Goal: Navigation & Orientation: Understand site structure

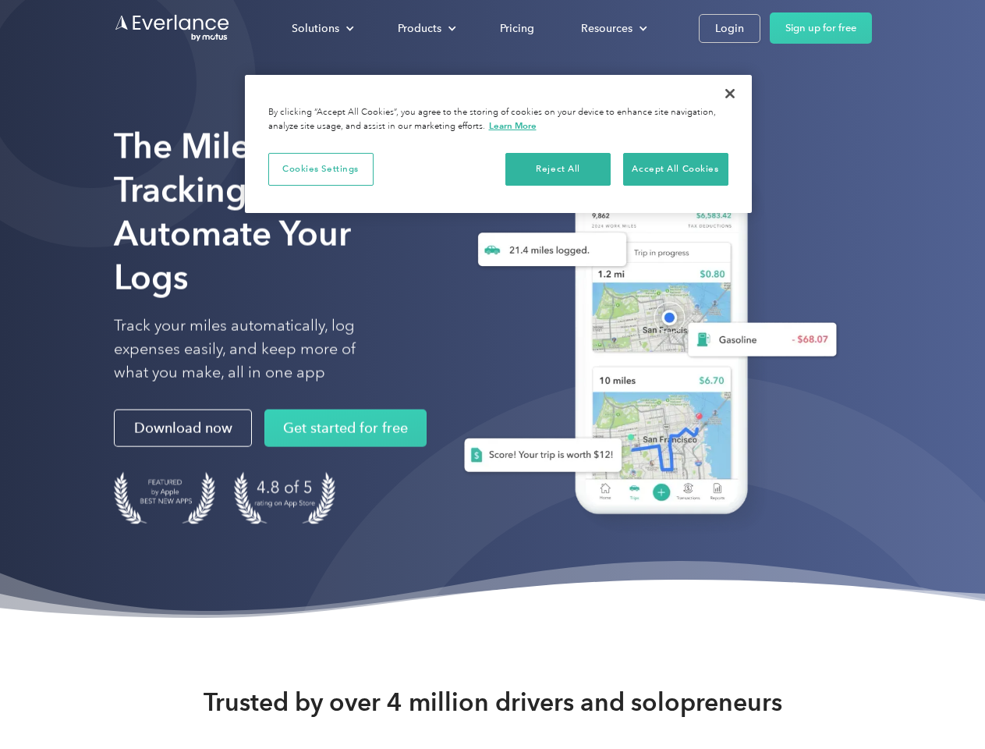
click at [322, 28] on div "Solutions" at bounding box center [316, 29] width 48 height 20
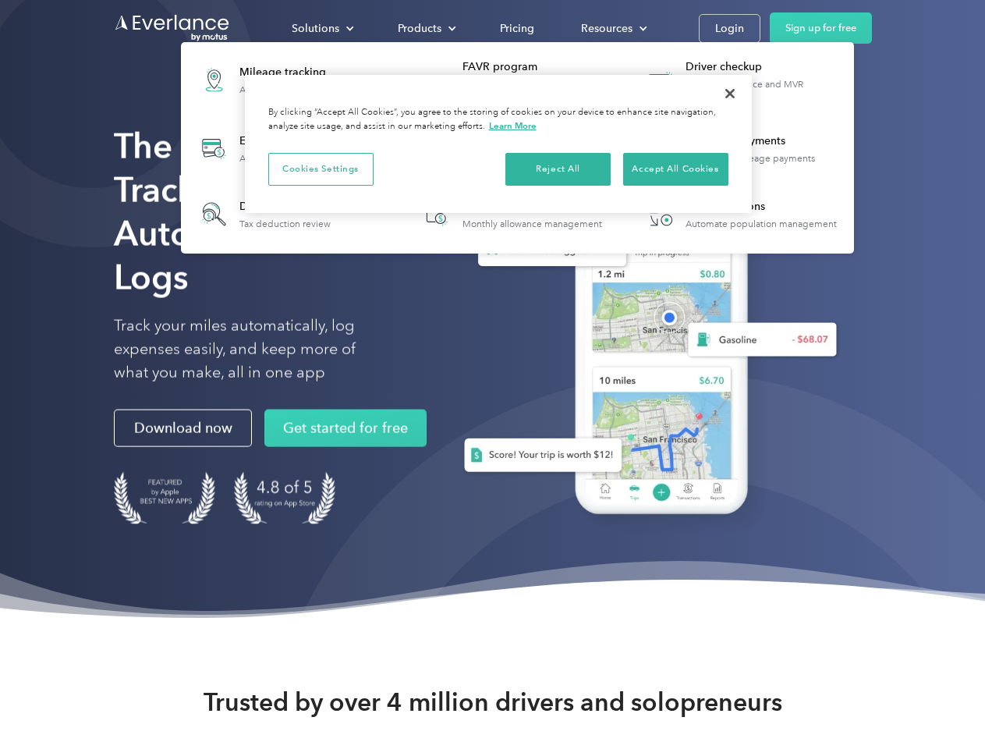
click at [425, 28] on div "Products" at bounding box center [420, 29] width 44 height 20
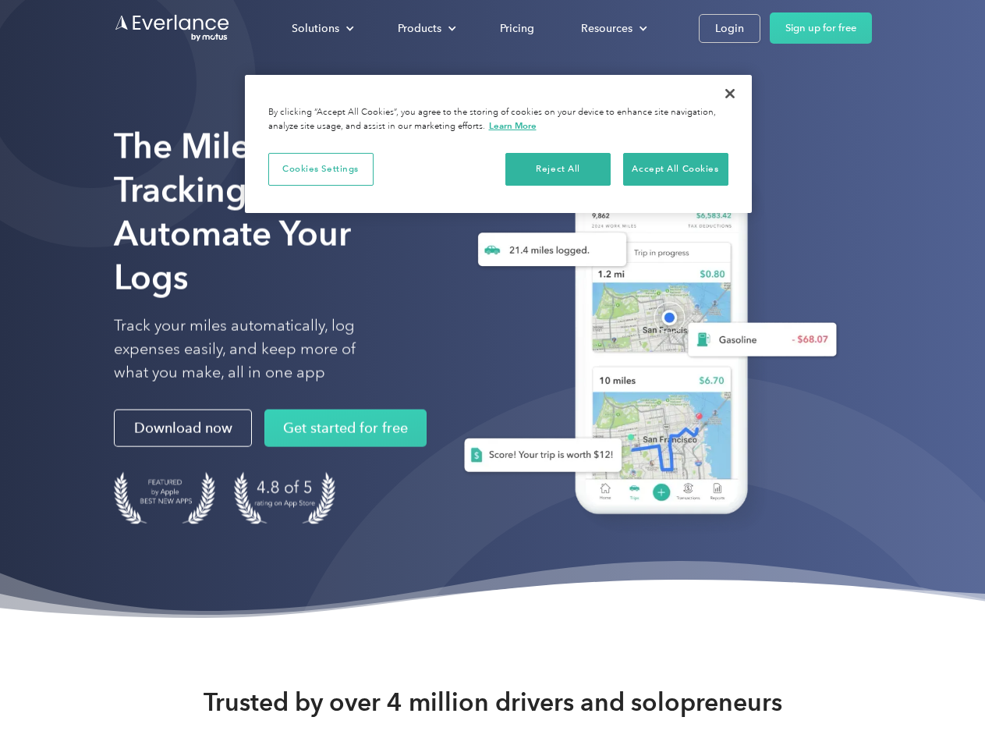
click at [612, 28] on div "Resources" at bounding box center [606, 29] width 51 height 20
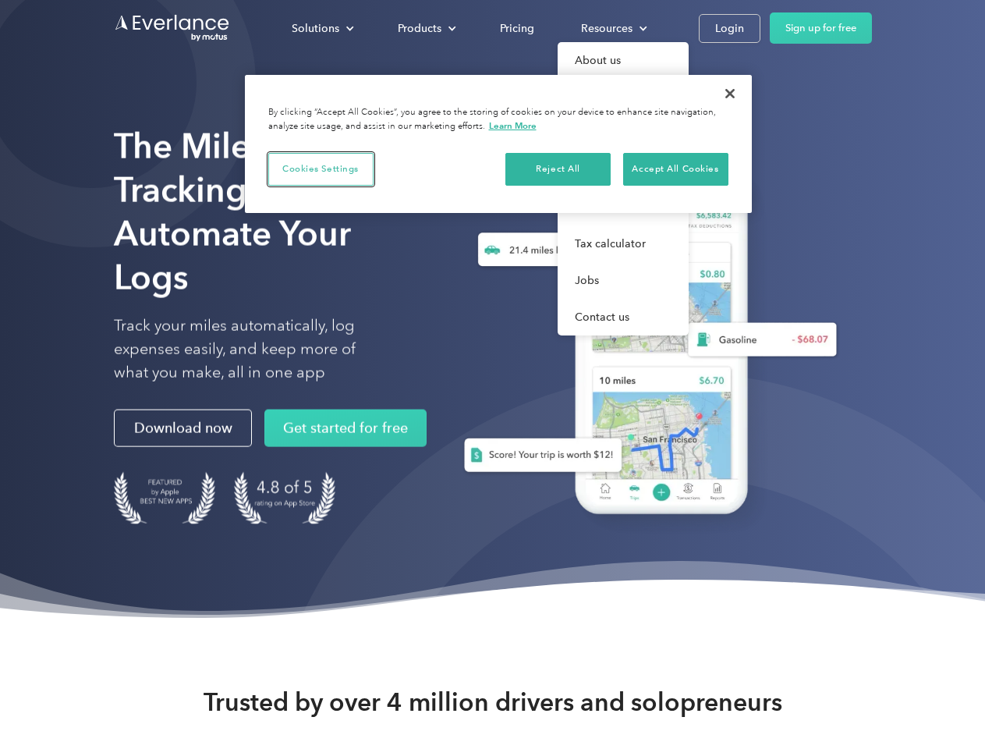
click at [321, 169] on button "Cookies Settings" at bounding box center [320, 169] width 105 height 33
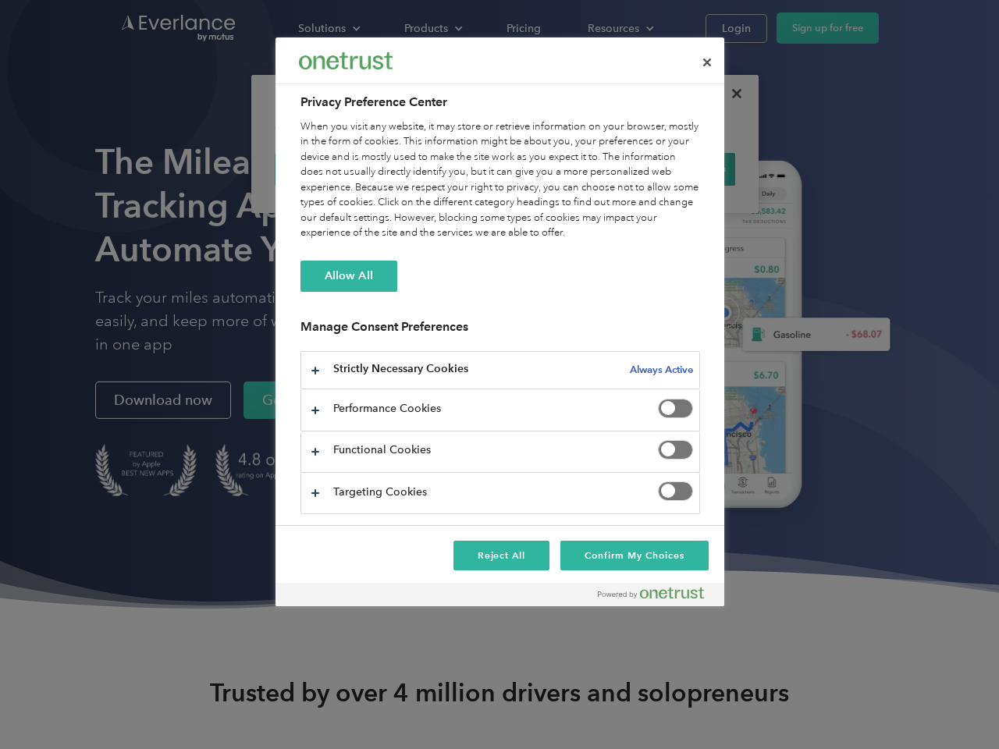
click at [559, 169] on div "When you visit any website, it may store or retrieve information on your browse…" at bounding box center [499, 180] width 399 height 122
click at [676, 169] on div "When you visit any website, it may store or retrieve information on your browse…" at bounding box center [499, 180] width 399 height 122
click at [730, 94] on div at bounding box center [499, 374] width 999 height 749
